Goal: Check status: Check status

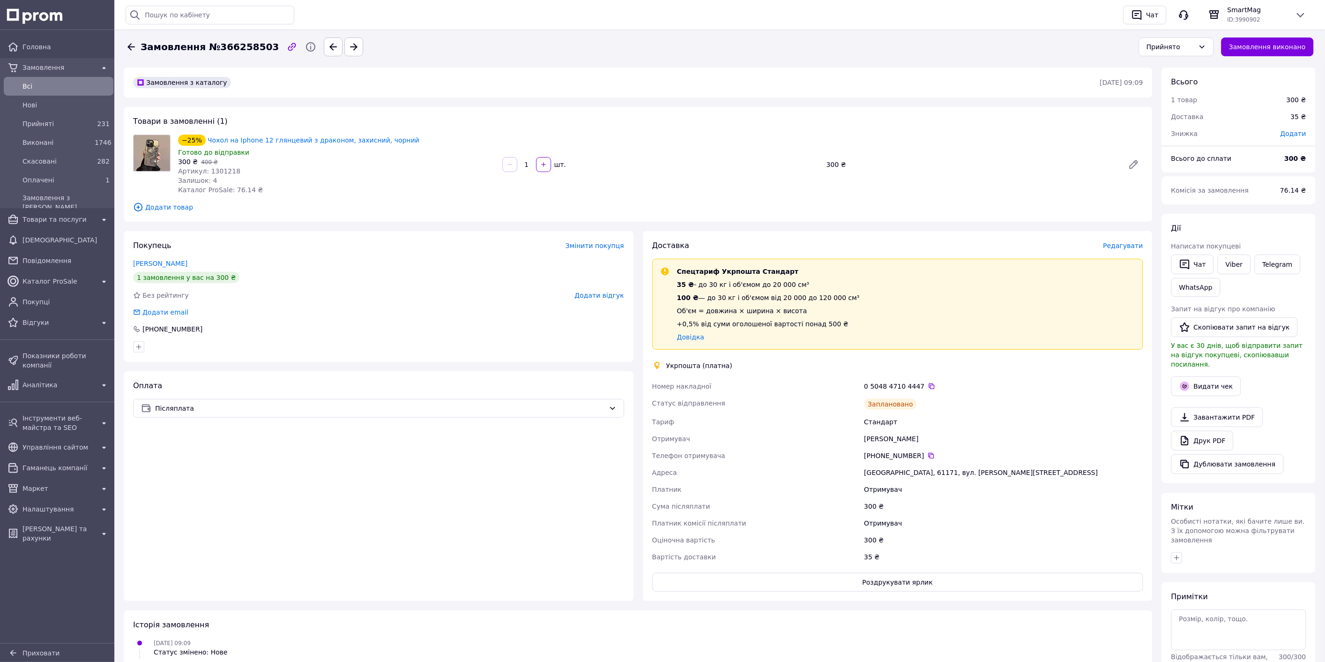
click at [89, 87] on span "Всi" at bounding box center [65, 86] width 87 height 9
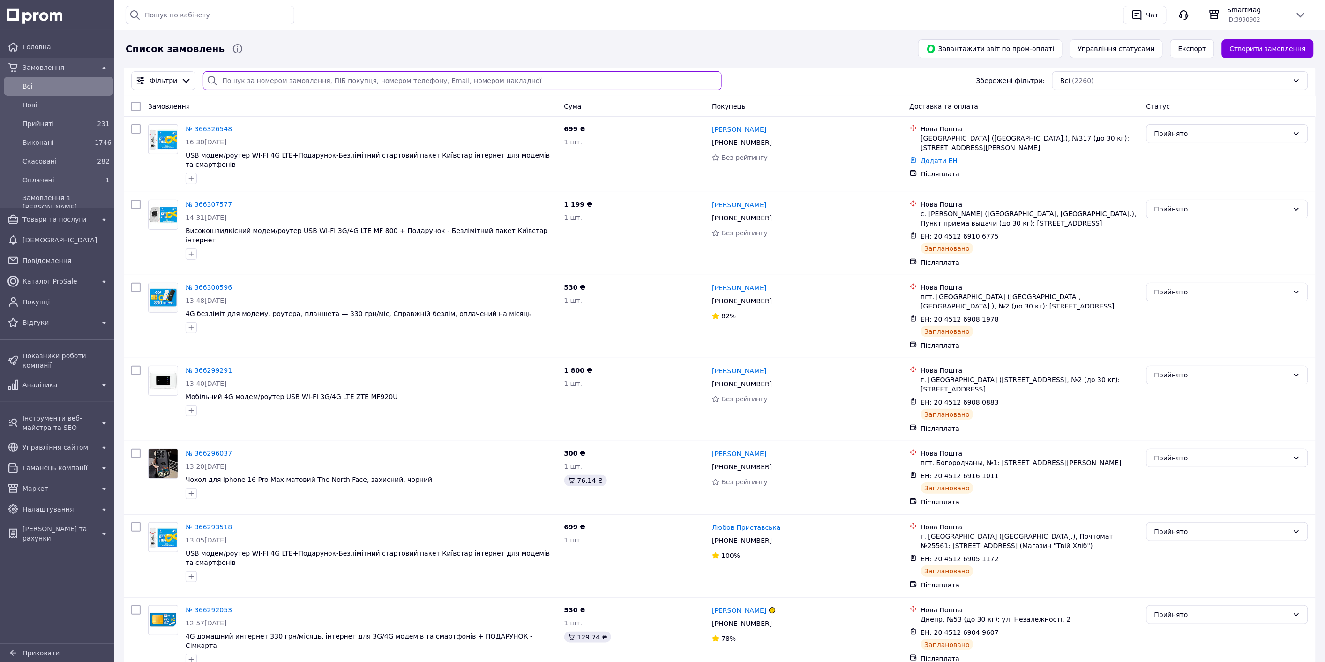
click at [268, 80] on input "search" at bounding box center [462, 80] width 519 height 19
paste input "365366238"
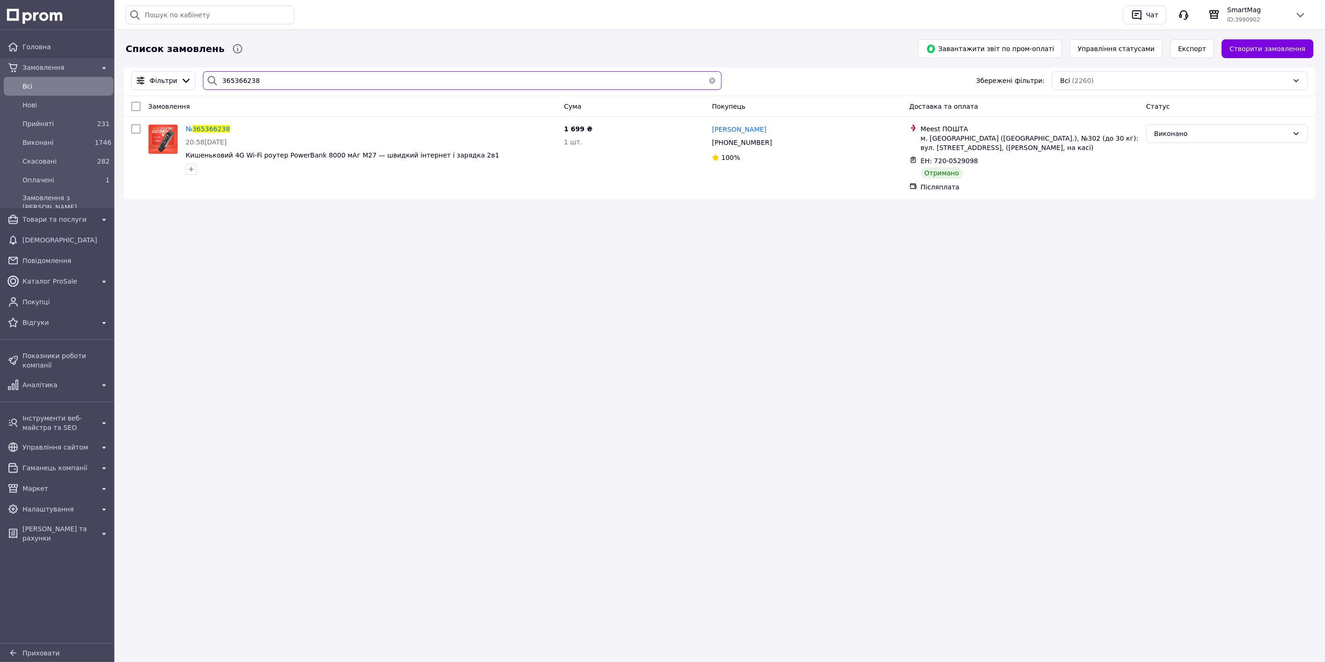
click at [268, 78] on input "365366238" at bounding box center [462, 80] width 519 height 19
paste input "713477"
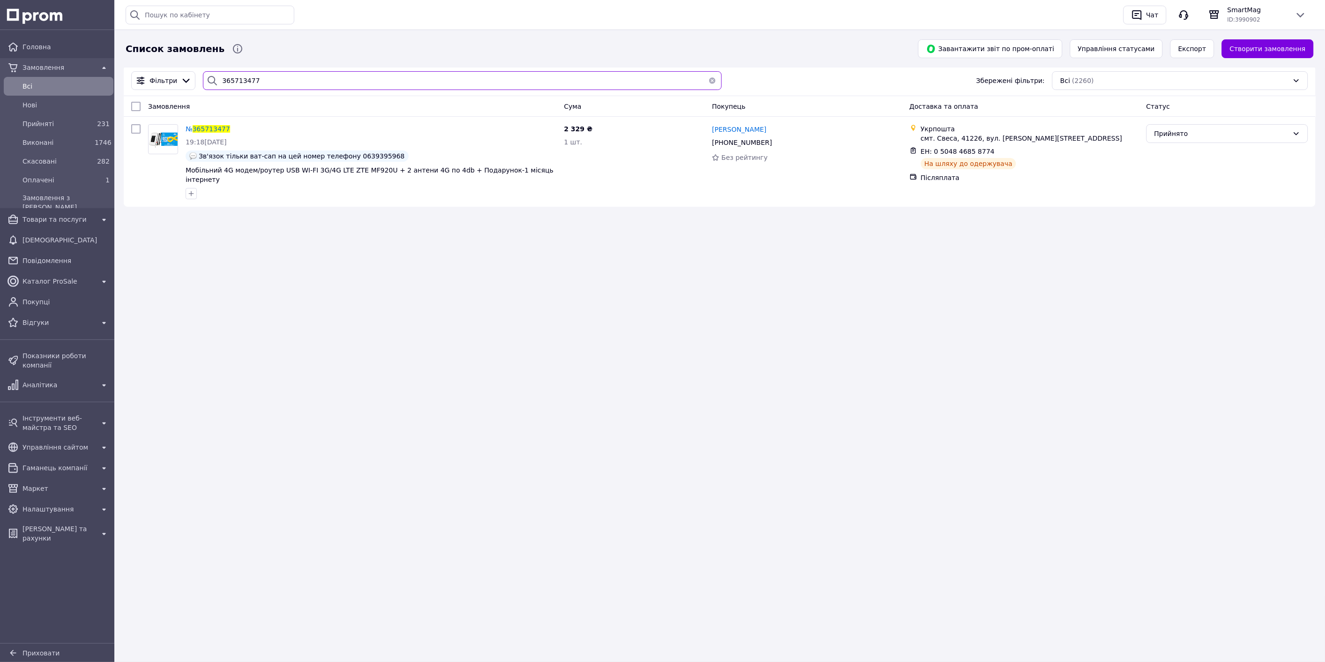
click at [249, 75] on input "365713477" at bounding box center [462, 80] width 519 height 19
paste input "5126"
click at [292, 84] on input "365751267" at bounding box center [462, 80] width 519 height 19
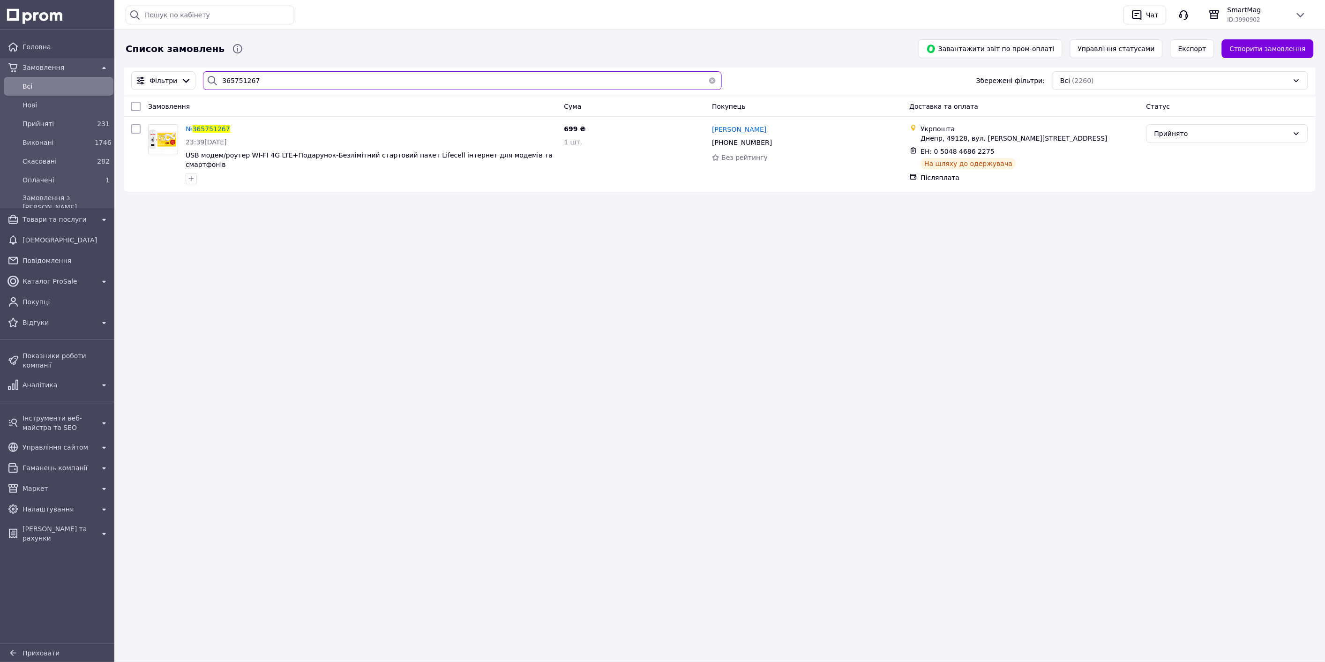
paste input "6034411"
type input "366034411"
